Goal: Information Seeking & Learning: Learn about a topic

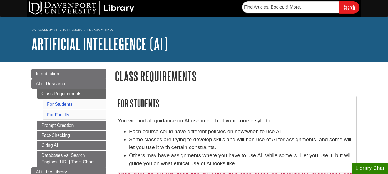
scroll to position [203, 0]
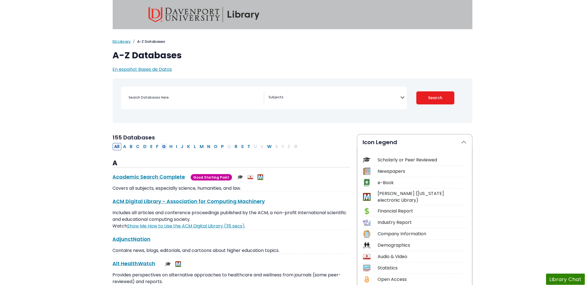
click at [166, 145] on button "G" at bounding box center [164, 146] width 7 height 7
select select "Database Subject Filter"
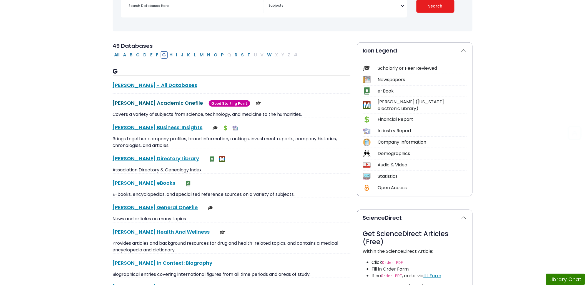
scroll to position [92, 0]
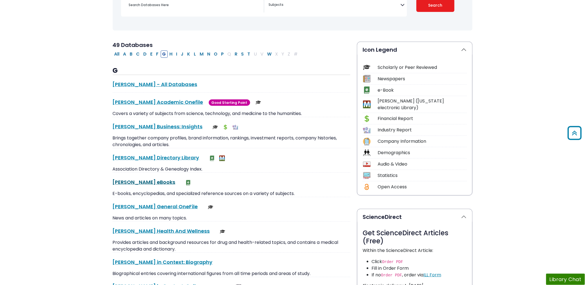
click at [124, 181] on link "Gale eBooks This link opens in a new window" at bounding box center [144, 182] width 63 height 7
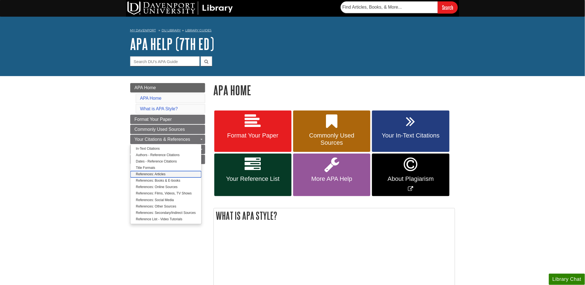
click at [150, 173] on link "References: Articles" at bounding box center [166, 174] width 71 height 6
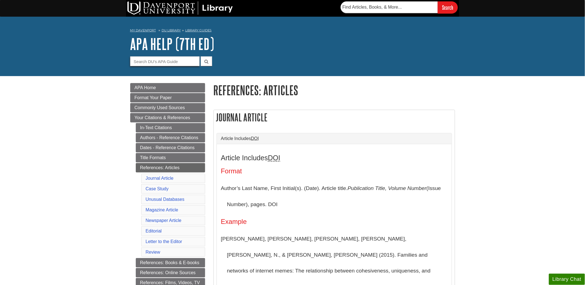
click at [156, 62] on input "Guide Search Terms" at bounding box center [164, 61] width 69 height 10
click at [201, 56] on button "submit" at bounding box center [206, 61] width 11 height 10
drag, startPoint x: 164, startPoint y: 59, endPoint x: 116, endPoint y: 54, distance: 48.9
click at [116, 54] on div "My Davenport DU Library Library Guides APA APA Help (7th Ed) References: Articl…" at bounding box center [292, 46] width 585 height 59
type input "preprint"
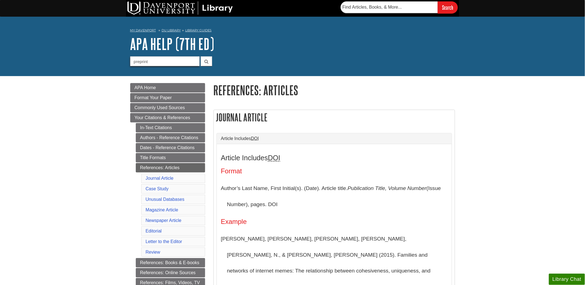
click at [201, 56] on button "submit" at bounding box center [206, 61] width 11 height 10
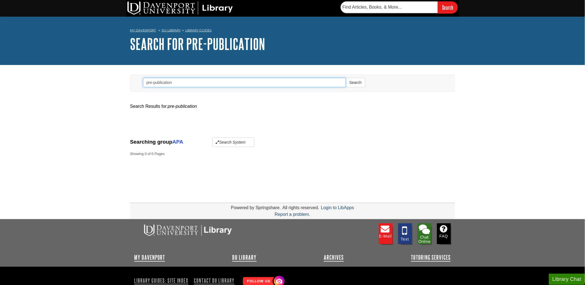
drag, startPoint x: 183, startPoint y: 82, endPoint x: 154, endPoint y: 81, distance: 28.9
click at [154, 81] on input "pre-publication" at bounding box center [244, 82] width 203 height 9
click at [153, 81] on input "pre-publication" at bounding box center [244, 82] width 203 height 9
click at [346, 78] on button "Search" at bounding box center [355, 82] width 19 height 9
drag, startPoint x: 176, startPoint y: 83, endPoint x: 124, endPoint y: 77, distance: 52.3
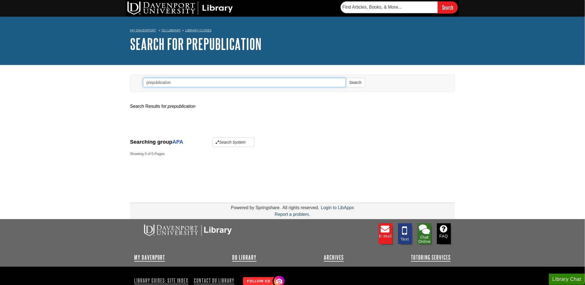
click at [124, 77] on body "Skip to Main Content Search My Davenport DU Library Library Guides APA Search S…" at bounding box center [292, 158] width 585 height 317
type input "online"
click at [346, 78] on button "Search" at bounding box center [355, 82] width 19 height 9
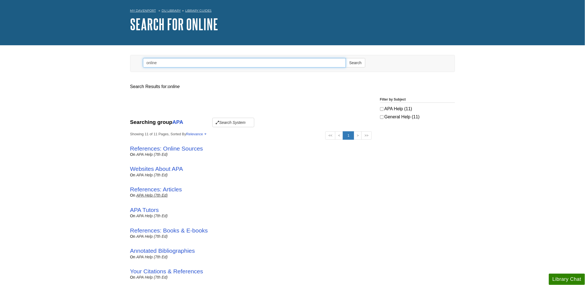
scroll to position [31, 0]
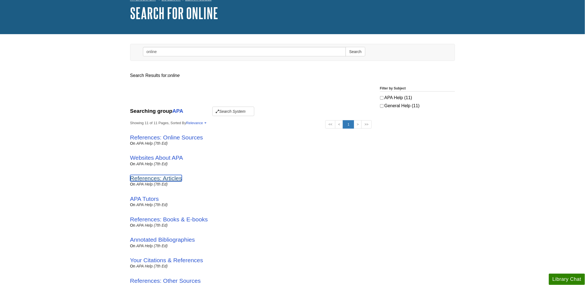
click at [157, 179] on link "References: Articles" at bounding box center [156, 178] width 52 height 6
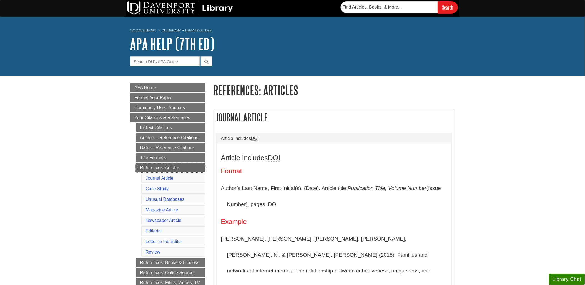
click at [141, 167] on link "References: Articles" at bounding box center [170, 167] width 69 height 9
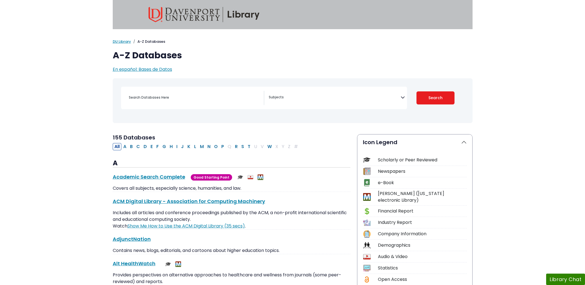
select select "Database Subject Filter"
click at [139, 176] on link "Academic Search Complete This link opens in a new window" at bounding box center [149, 176] width 72 height 7
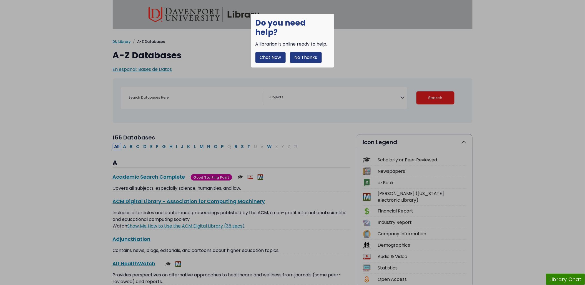
click at [308, 52] on button "No Thanks" at bounding box center [306, 57] width 32 height 11
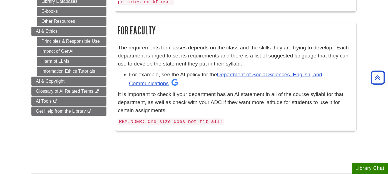
scroll to position [172, 0]
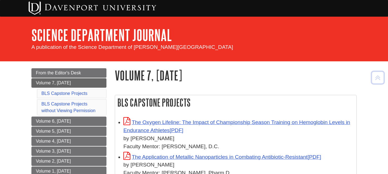
scroll to position [62, 0]
